Goal: Task Accomplishment & Management: Manage account settings

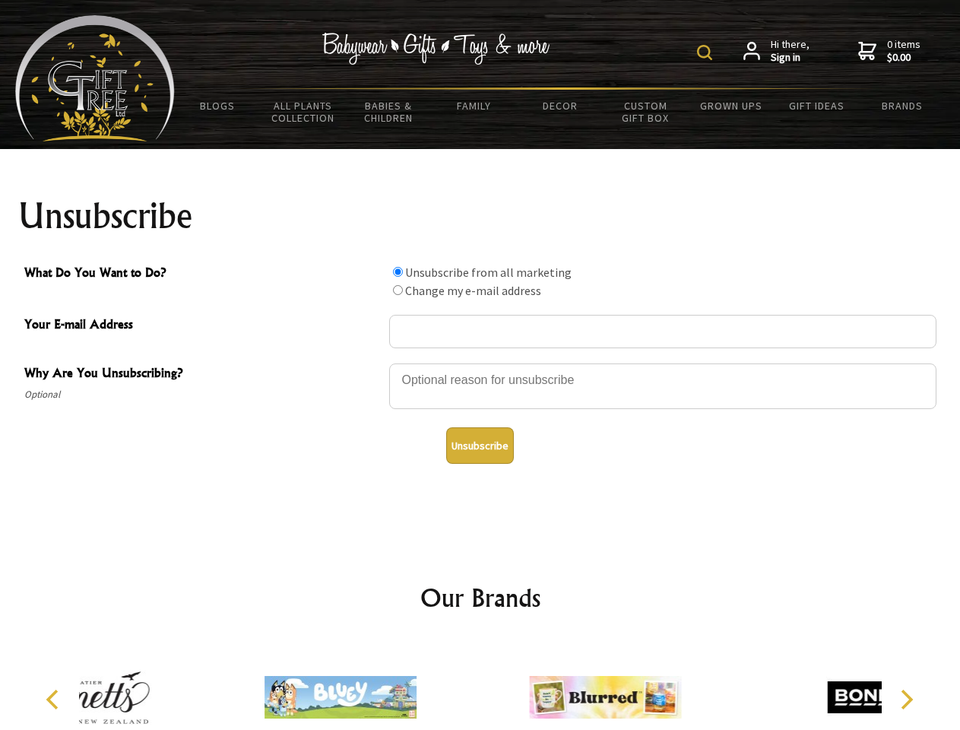
click at [707, 52] on img at bounding box center [704, 52] width 15 height 15
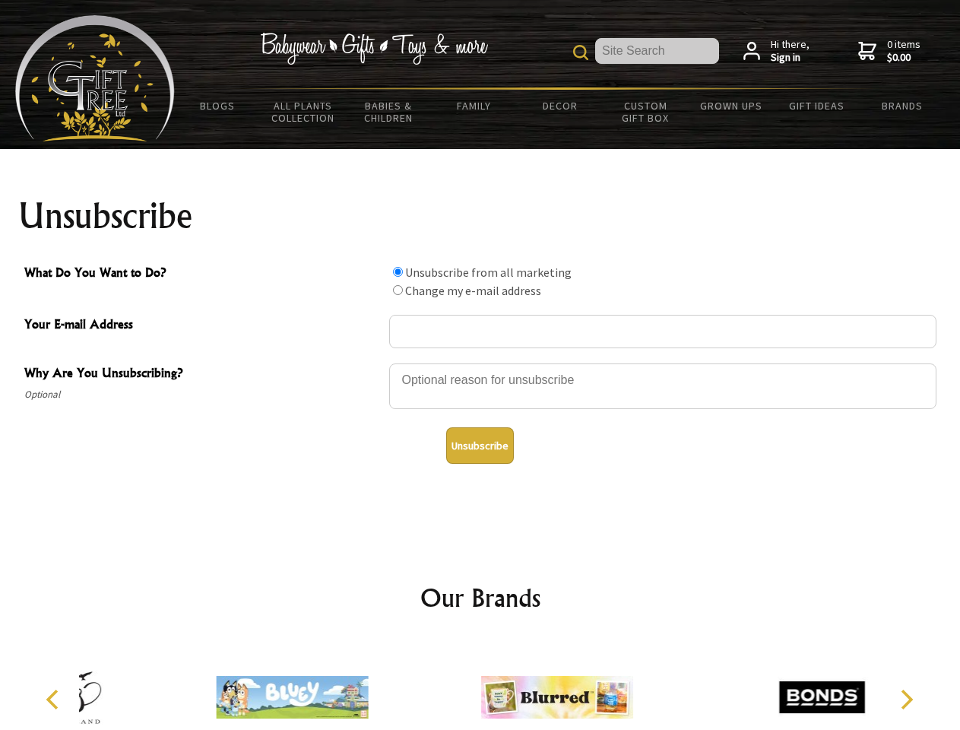
click at [480, 363] on div at bounding box center [662, 388] width 547 height 53
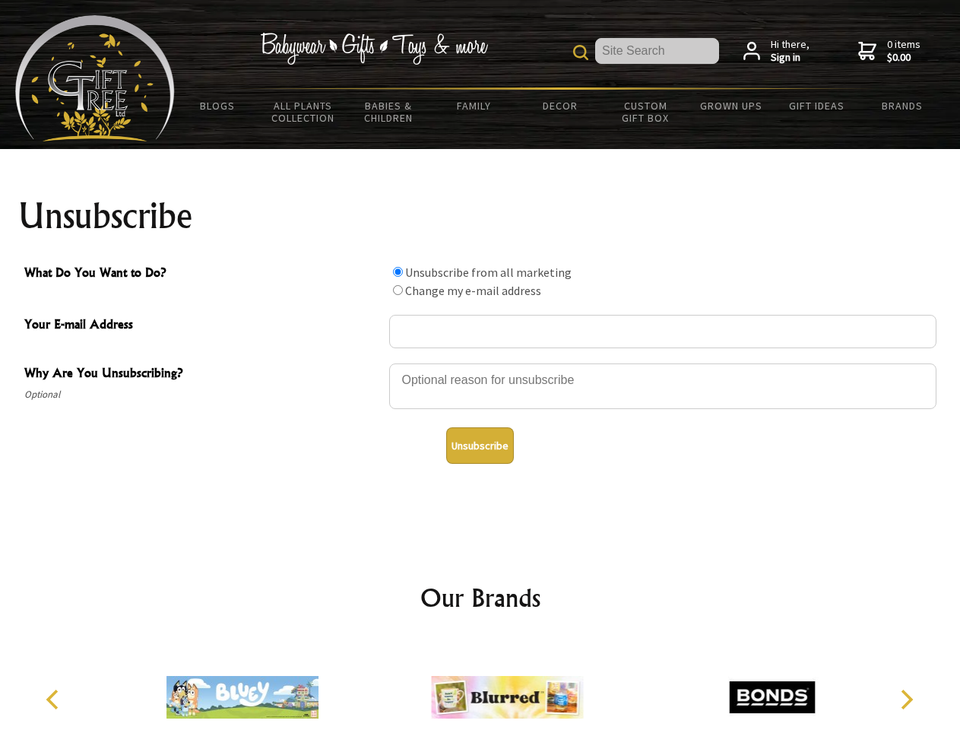
click at [397, 271] on input "What Do You Want to Do?" at bounding box center [398, 272] width 10 height 10
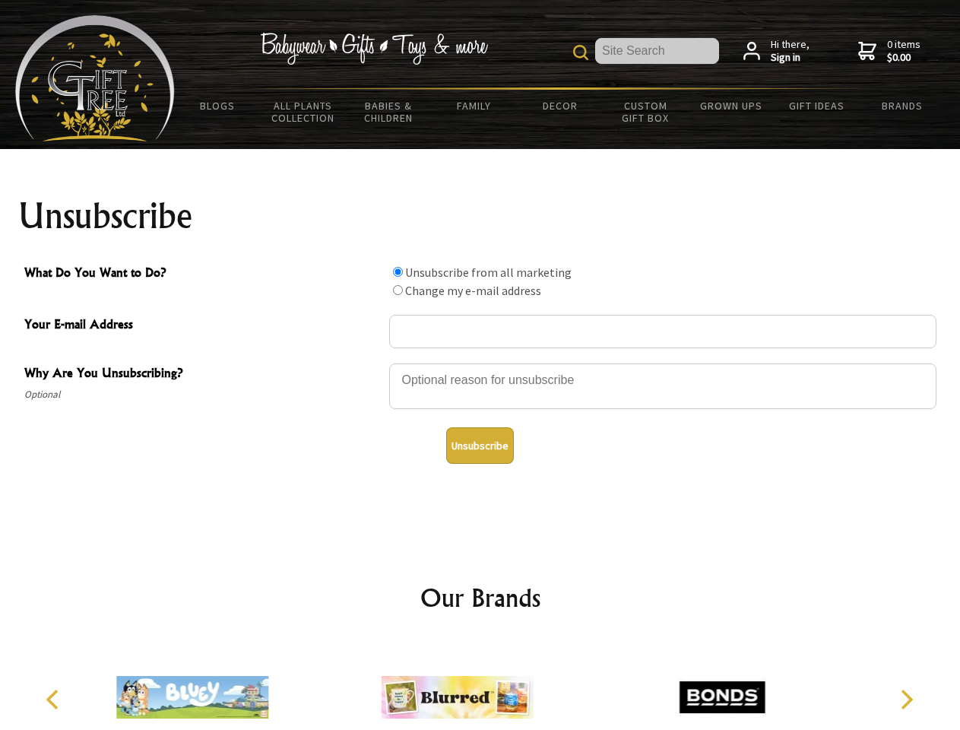
click at [397, 290] on input "What Do You Want to Do?" at bounding box center [398, 290] width 10 height 10
radio input "true"
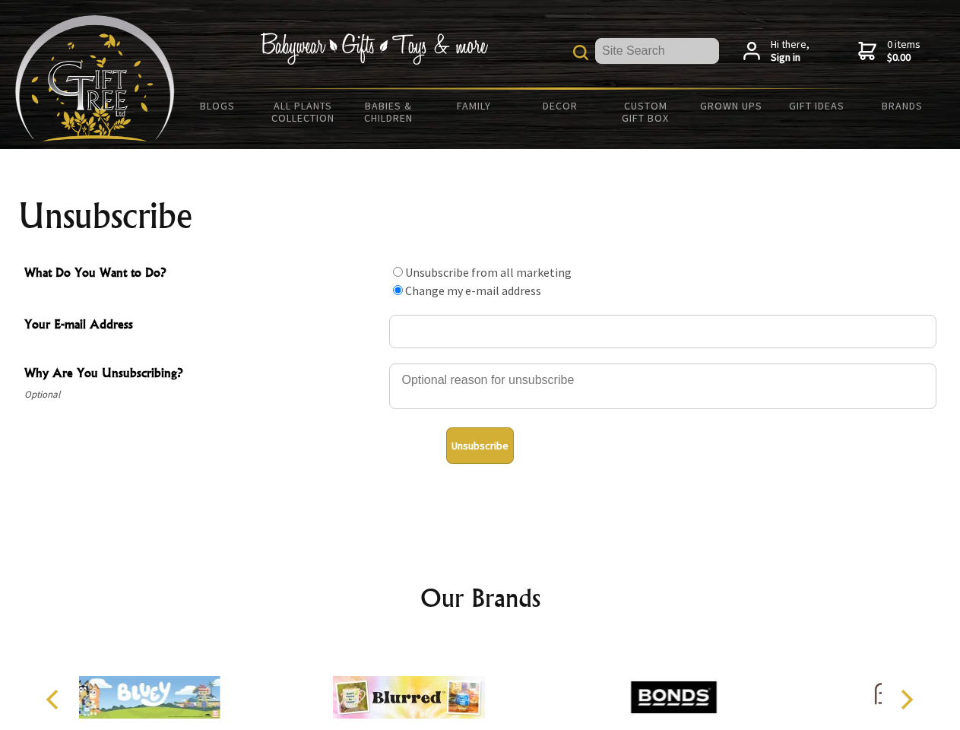
click at [480, 445] on button "Unsubscribe" at bounding box center [480, 445] width 68 height 36
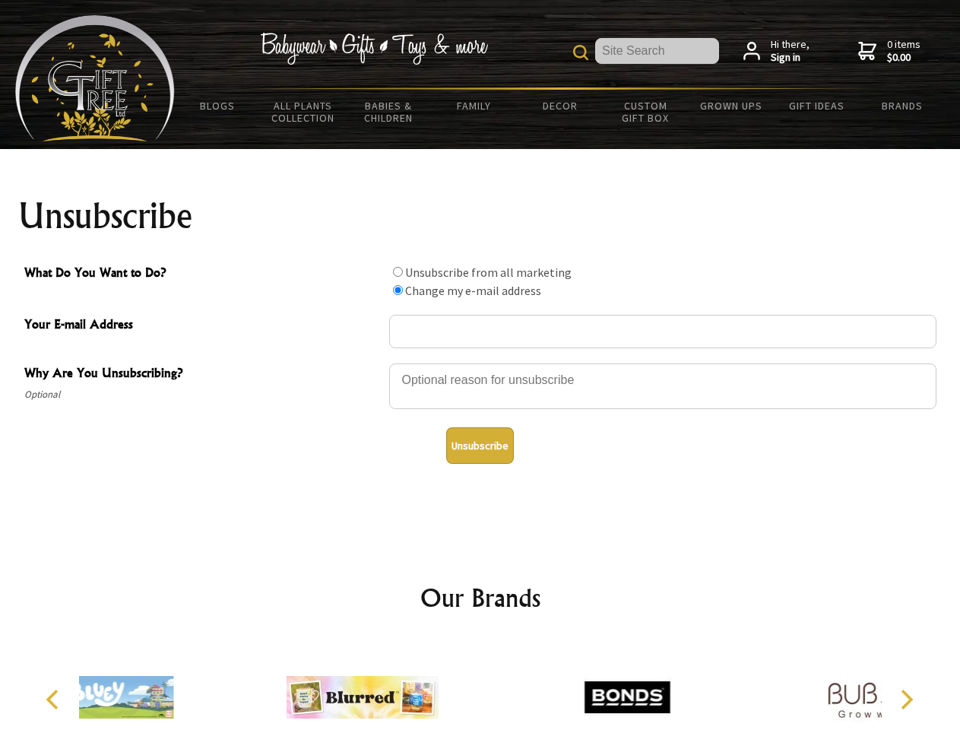
click at [480, 685] on div at bounding box center [362, 699] width 264 height 119
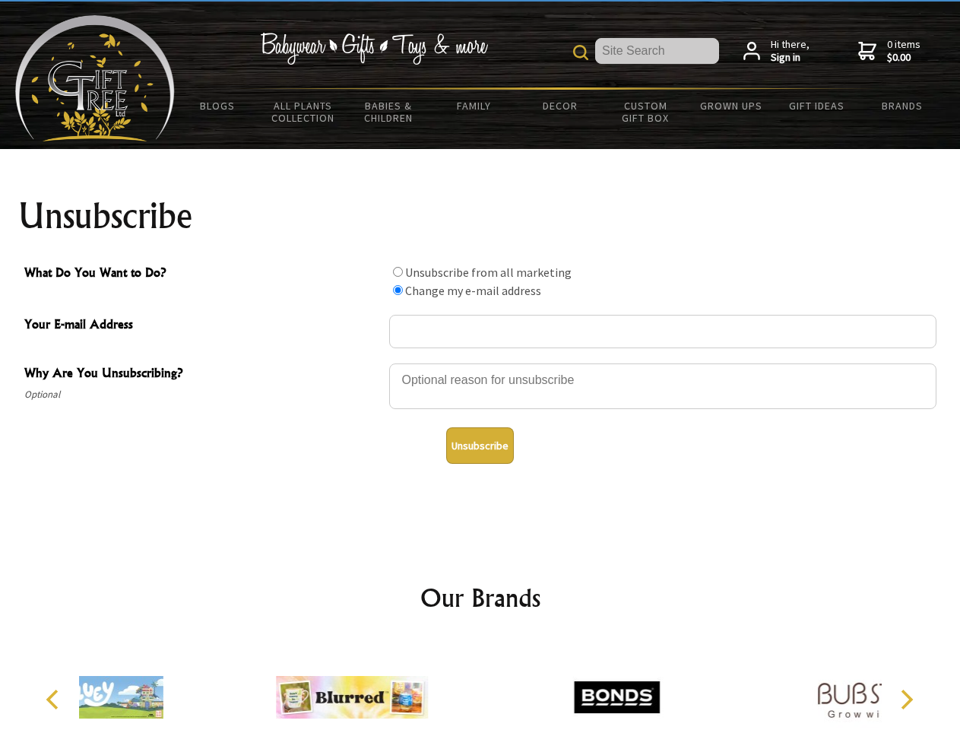
click at [55, 699] on icon "Previous" at bounding box center [54, 699] width 20 height 20
click at [906, 699] on icon "Next" at bounding box center [905, 699] width 20 height 20
